Goal: Find specific page/section: Find specific page/section

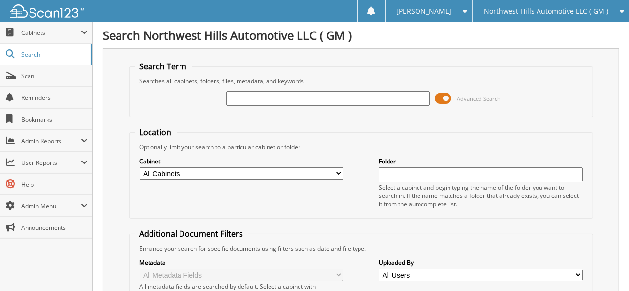
click at [259, 96] on input "text" at bounding box center [328, 98] width 204 height 15
type input "[PERSON_NAME]"
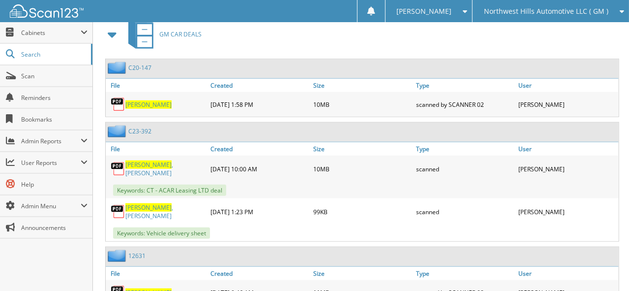
scroll to position [442, 0]
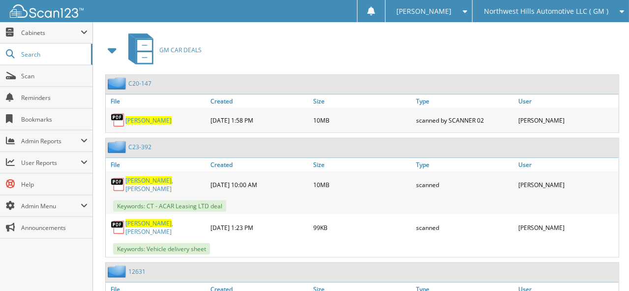
click at [110, 41] on span at bounding box center [113, 50] width 14 height 18
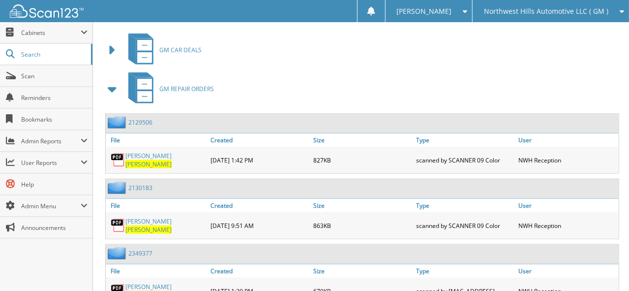
click at [113, 80] on span at bounding box center [113, 89] width 14 height 18
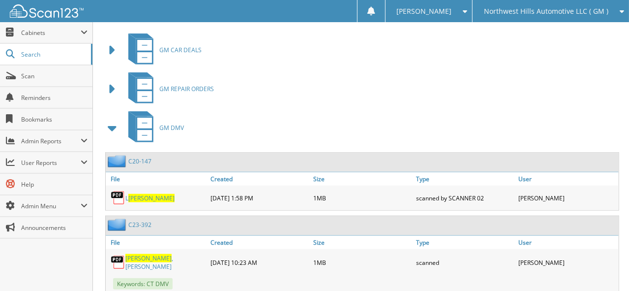
click at [110, 119] on span at bounding box center [113, 128] width 14 height 18
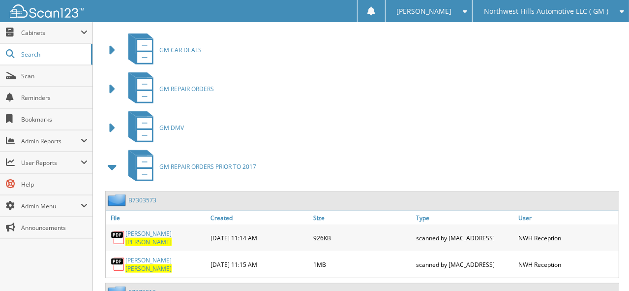
click at [115, 158] on span at bounding box center [113, 167] width 14 height 18
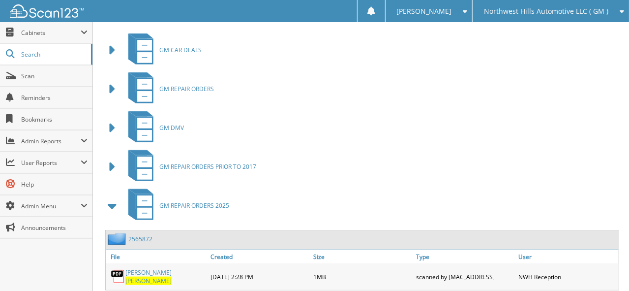
click at [112, 197] on span at bounding box center [113, 206] width 14 height 18
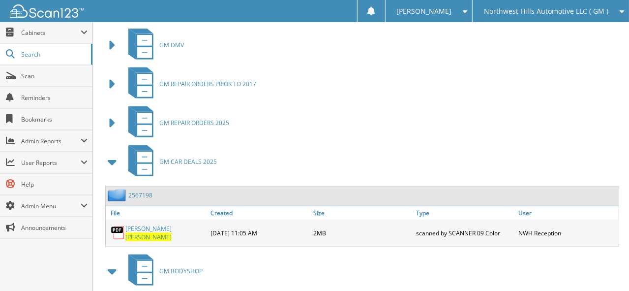
scroll to position [540, 0]
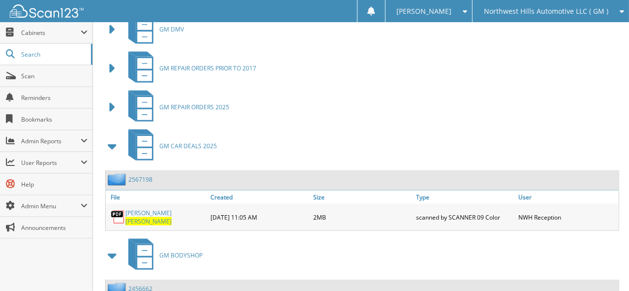
click at [112, 137] on span at bounding box center [113, 146] width 14 height 18
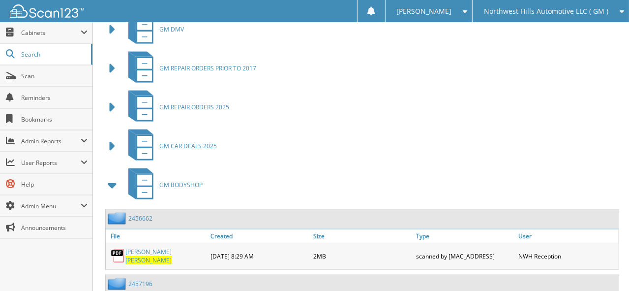
click at [112, 176] on span at bounding box center [113, 185] width 14 height 18
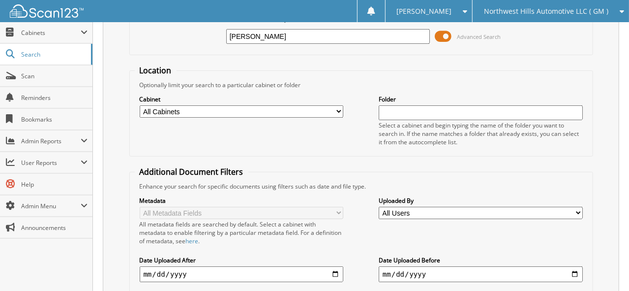
scroll to position [29, 0]
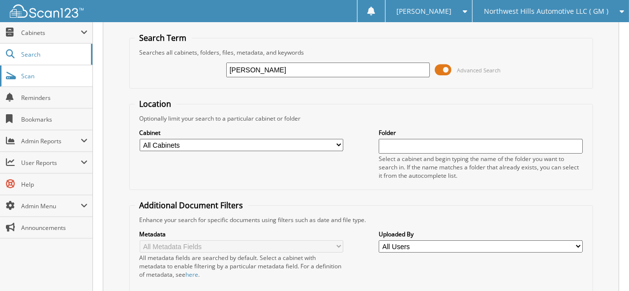
click at [47, 76] on span "Scan" at bounding box center [54, 76] width 66 height 8
